Goal: Browse casually: Explore the website without a specific task or goal

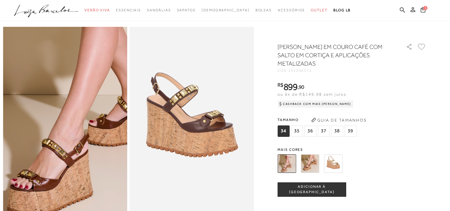
scroll to position [30, 0]
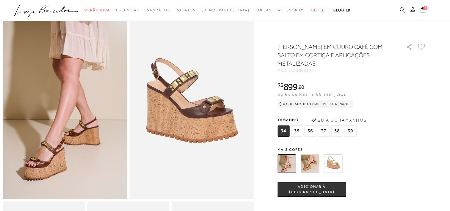
click at [309, 165] on img at bounding box center [310, 163] width 18 height 18
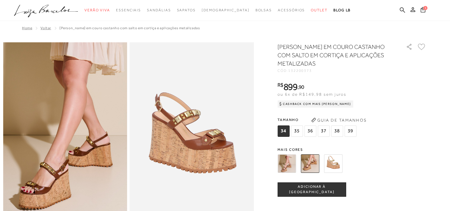
click at [291, 162] on img at bounding box center [287, 163] width 18 height 18
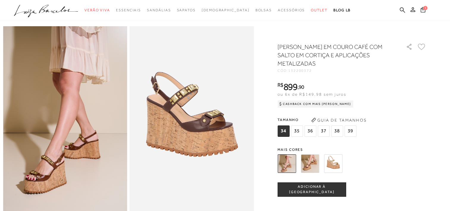
scroll to position [30, 0]
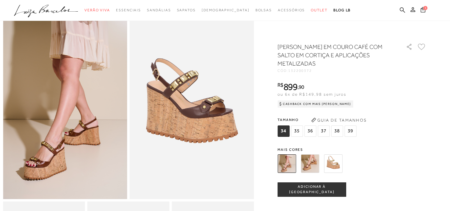
click at [310, 163] on img at bounding box center [310, 163] width 18 height 18
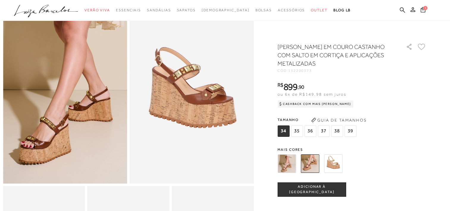
scroll to position [59, 0]
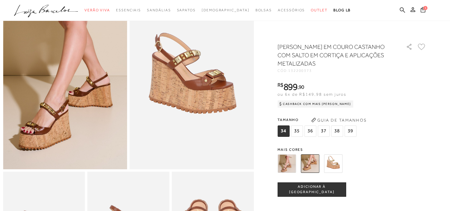
click at [337, 163] on img at bounding box center [333, 163] width 18 height 18
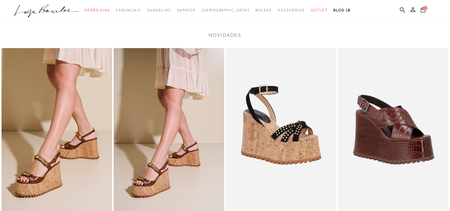
scroll to position [684, 0]
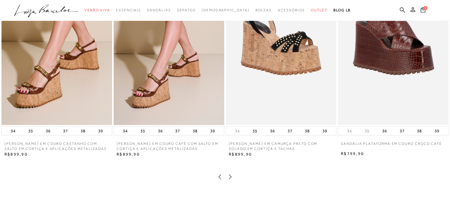
click at [231, 179] on icon at bounding box center [230, 176] width 6 height 6
